Goal: Information Seeking & Learning: Check status

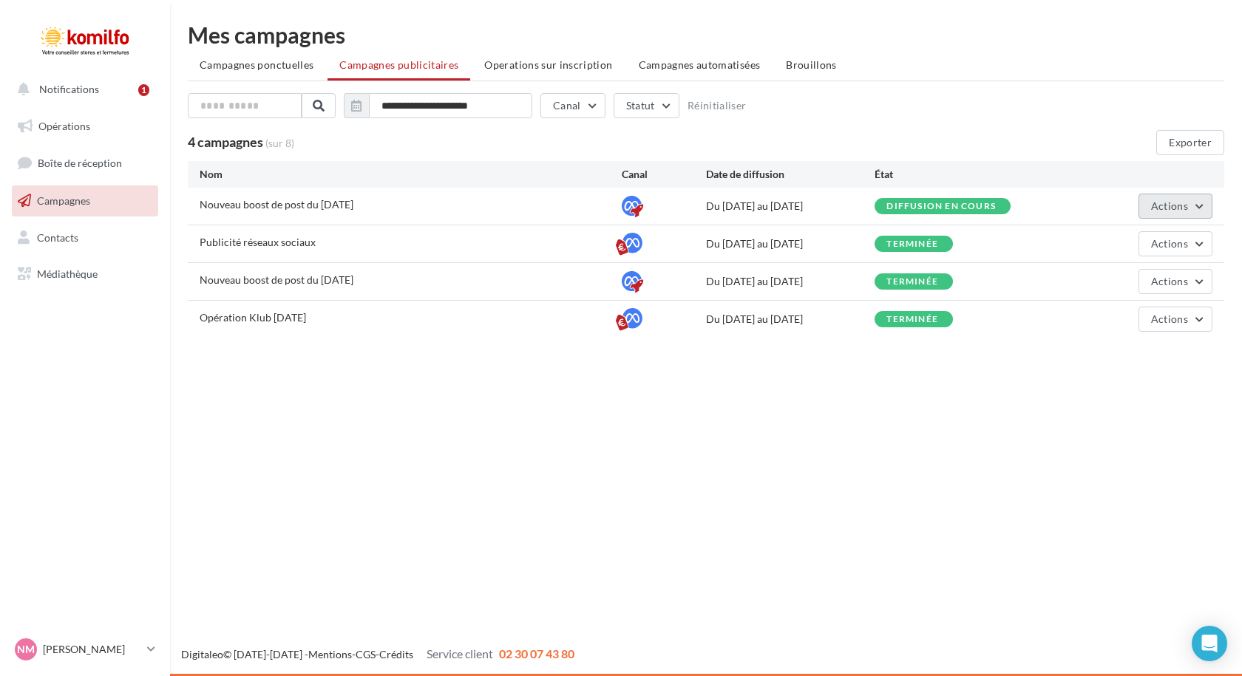
click at [1192, 210] on button "Actions" at bounding box center [1175, 206] width 74 height 25
click at [59, 129] on span "Opérations" at bounding box center [64, 126] width 52 height 13
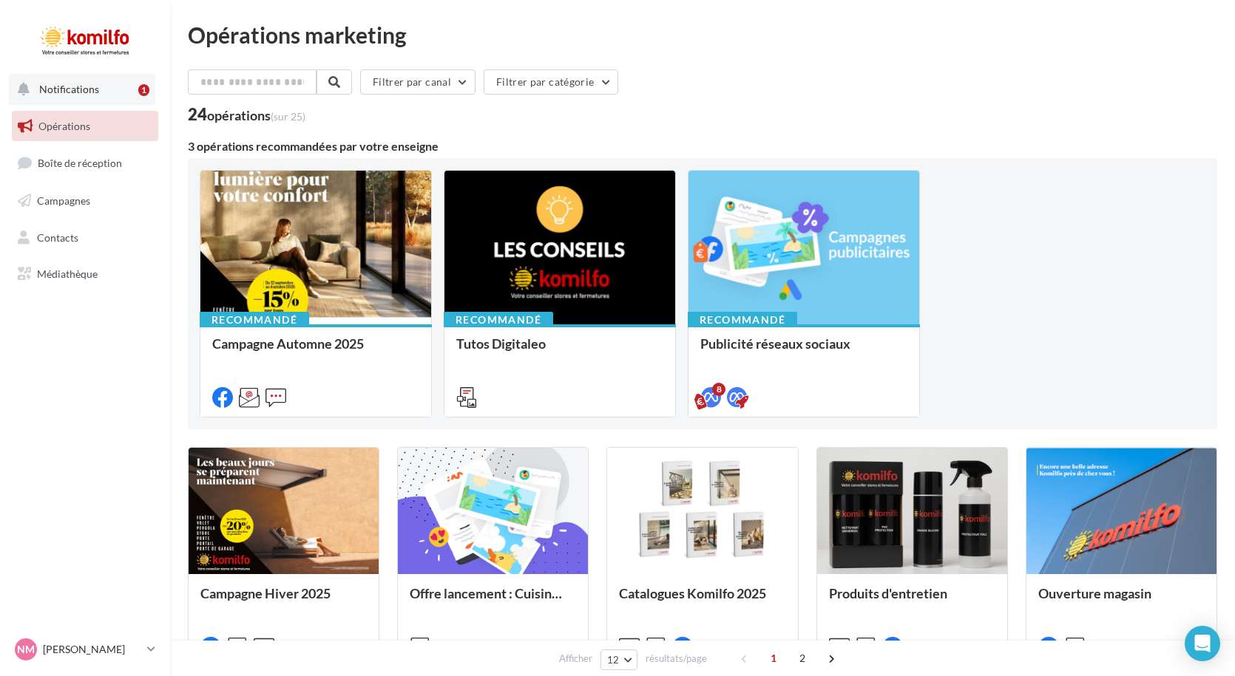
click at [81, 87] on span "Notifications" at bounding box center [69, 89] width 60 height 13
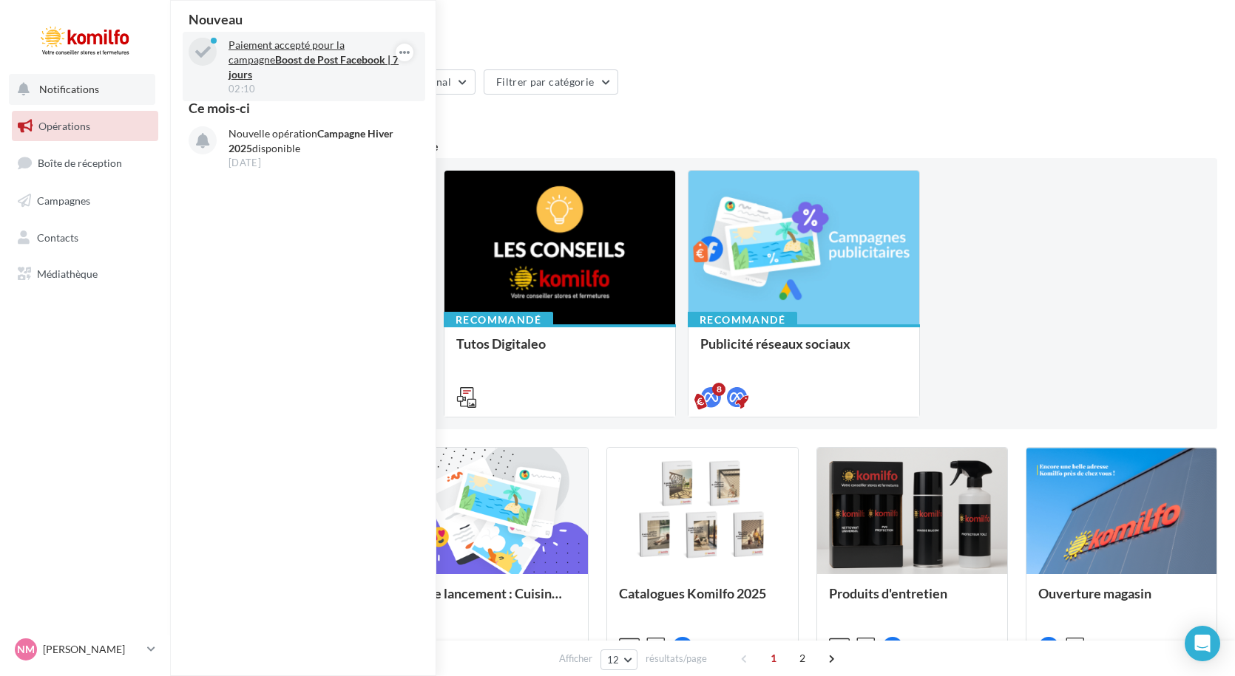
click at [307, 61] on strong "Boost de Post Facebook | 7 jours" at bounding box center [313, 66] width 170 height 27
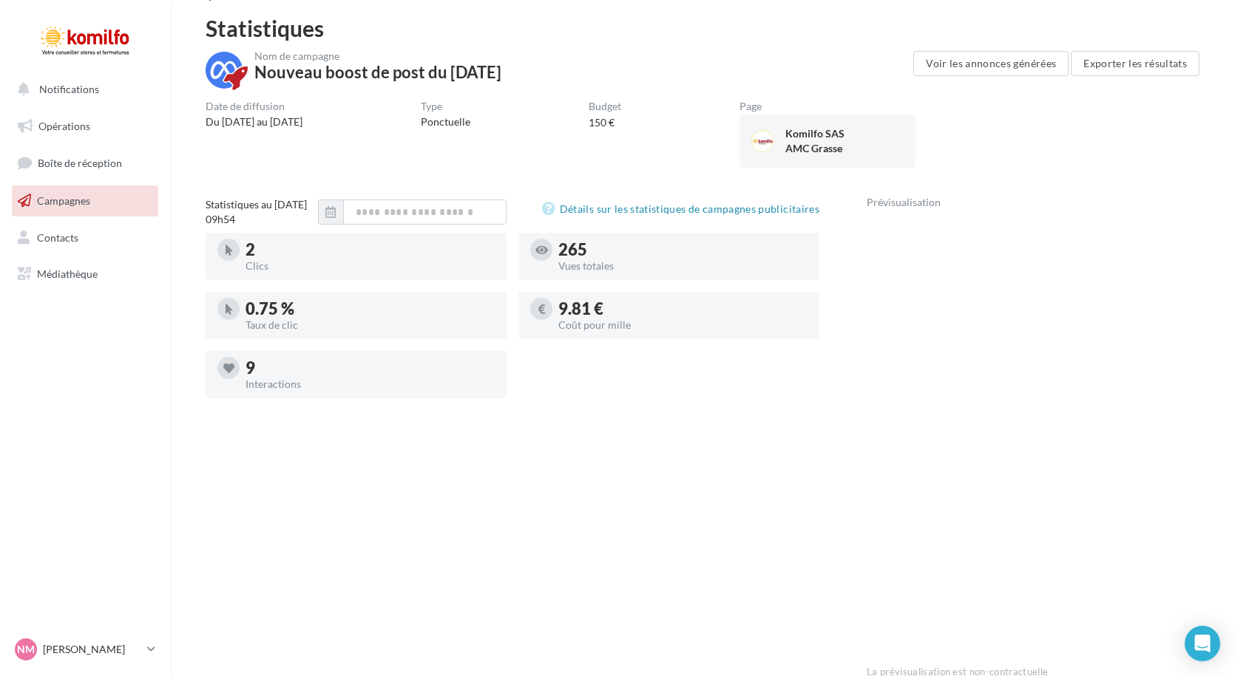
scroll to position [74, 0]
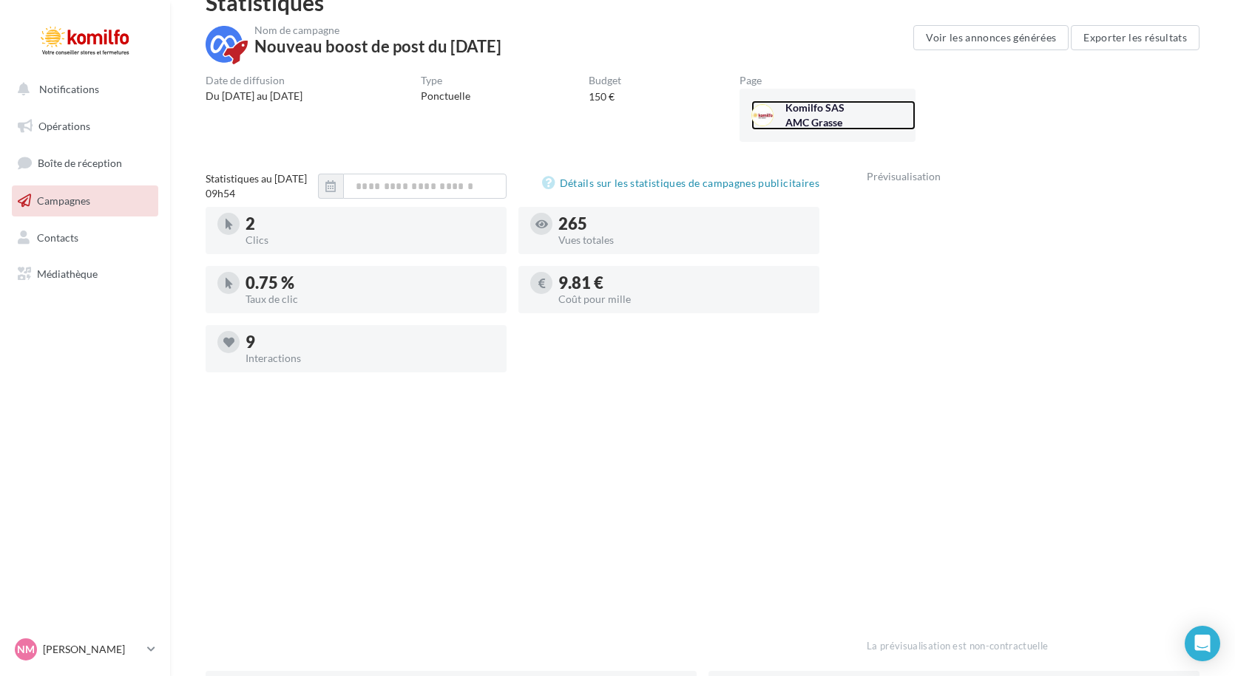
click at [807, 111] on div "Komilfo SAS AMC Grasse" at bounding box center [828, 116] width 86 height 30
